Goal: Check status

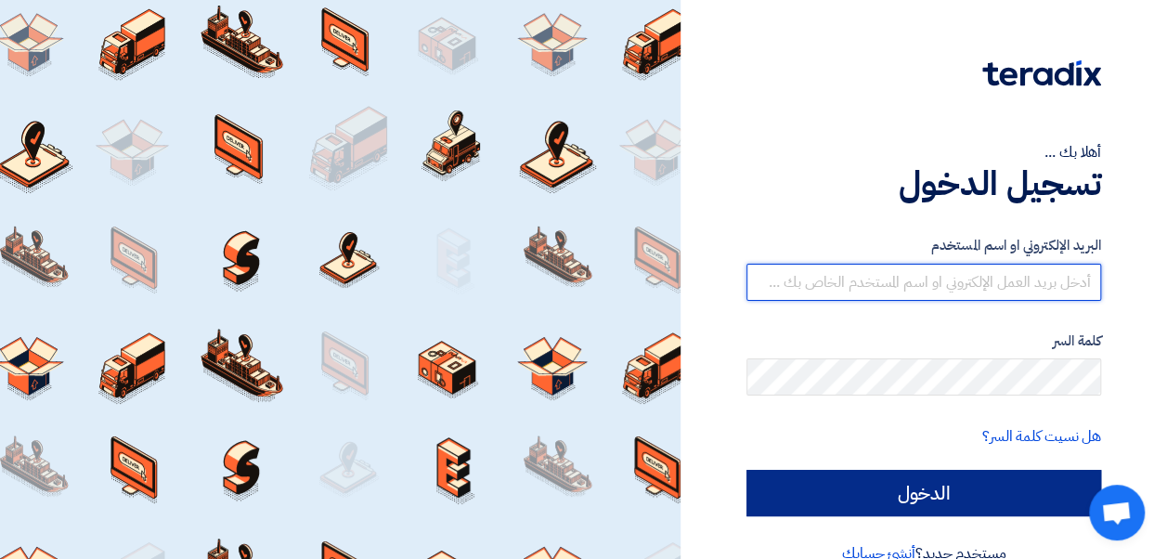
type input "[PERSON_NAME][EMAIL_ADDRESS][DATE][DOMAIN_NAME]"
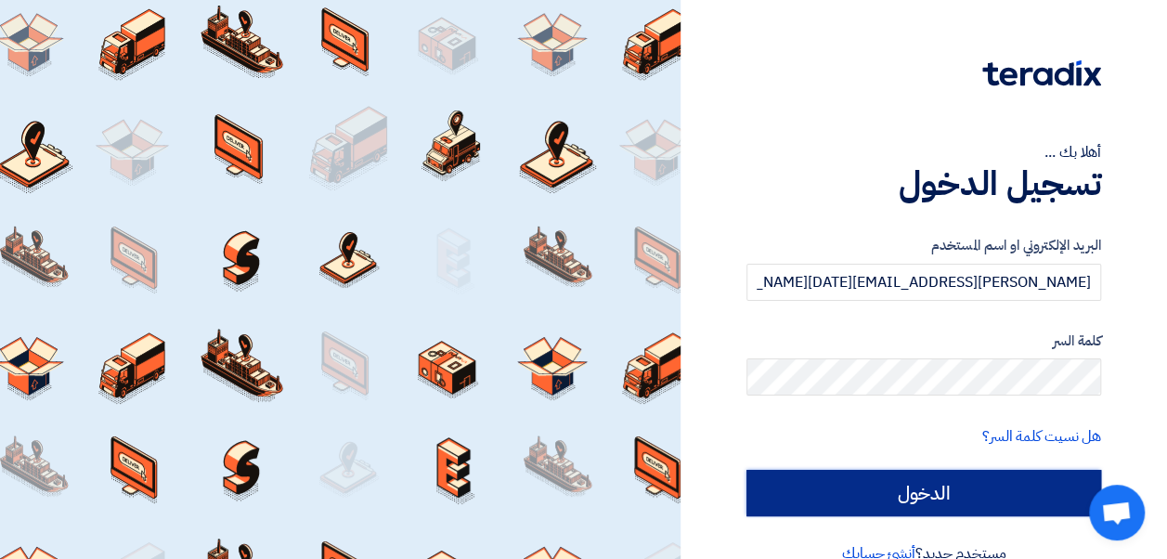
click at [937, 499] on input "الدخول" at bounding box center [923, 493] width 355 height 46
type input "Sign in"
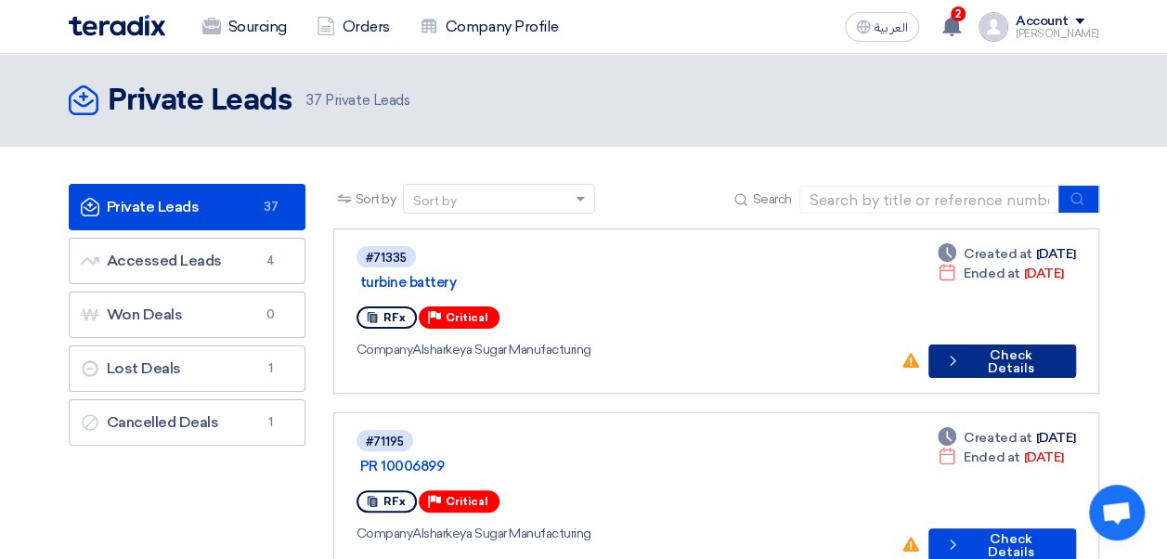
click at [1013, 344] on button "Check details Check Details" at bounding box center [1001, 360] width 147 height 33
